Goal: Information Seeking & Learning: Learn about a topic

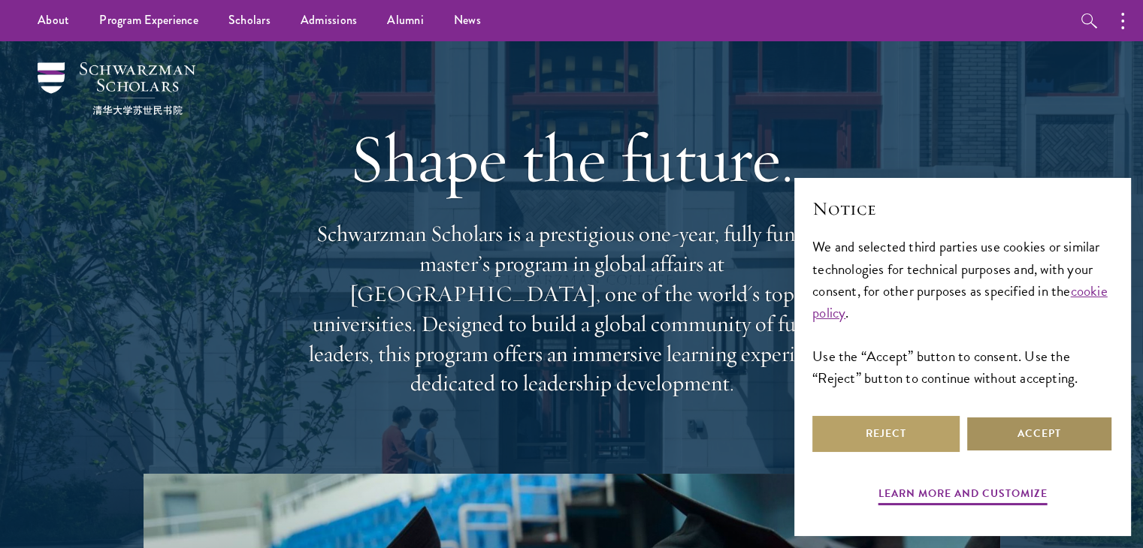
click at [1062, 442] on button "Accept" at bounding box center [1038, 434] width 147 height 36
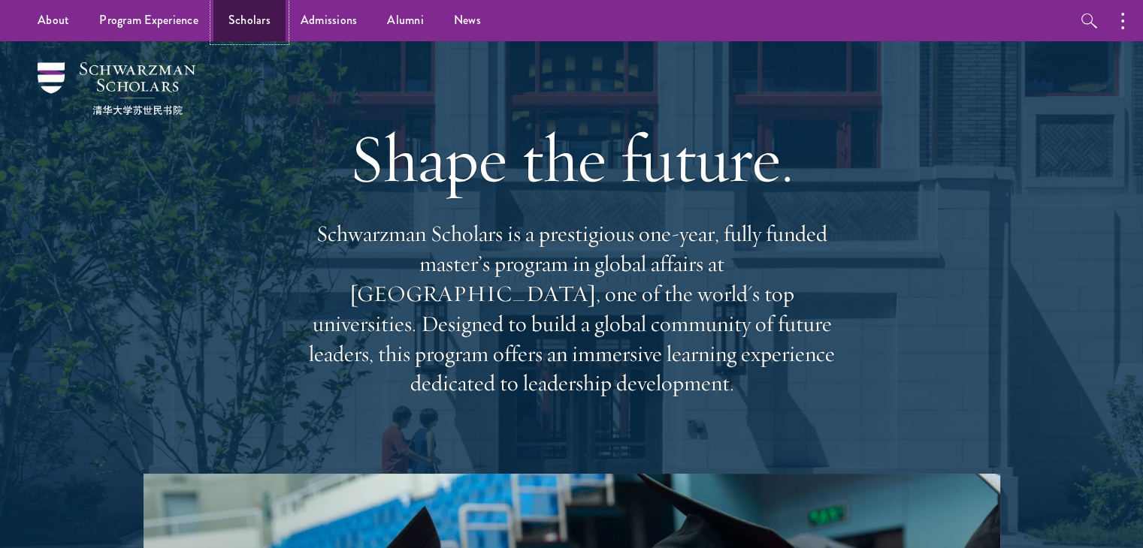
click at [257, 20] on link "Scholars" at bounding box center [249, 20] width 72 height 41
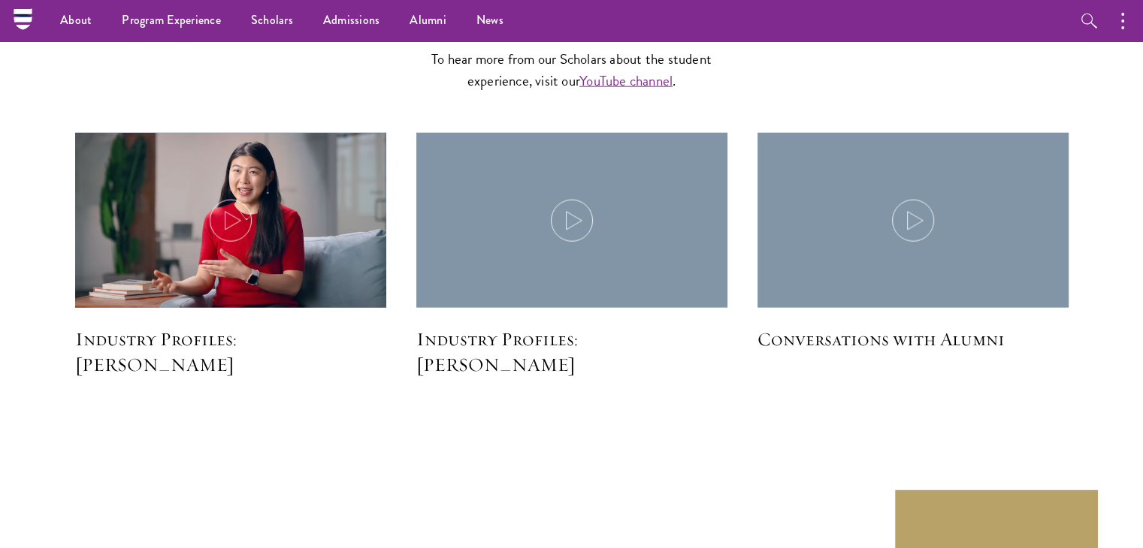
scroll to position [3687, 0]
